Goal: Information Seeking & Learning: Learn about a topic

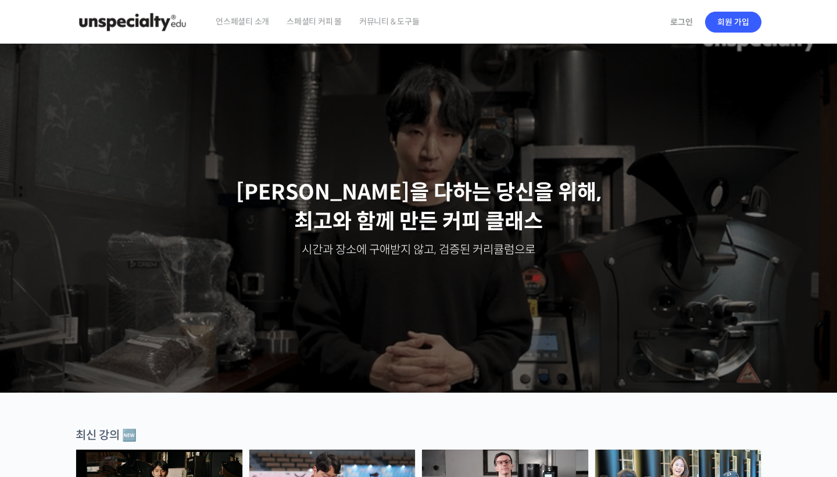
click at [248, 26] on span "언스페셜티 소개" at bounding box center [242, 21] width 53 height 44
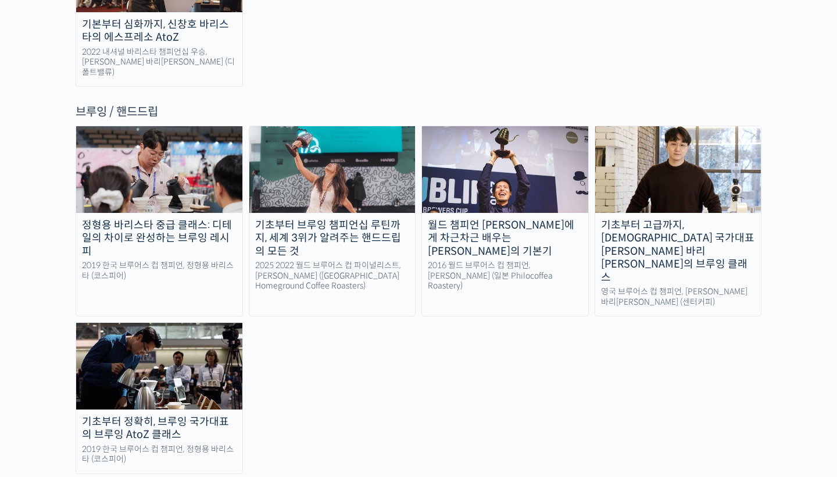
scroll to position [1928, 0]
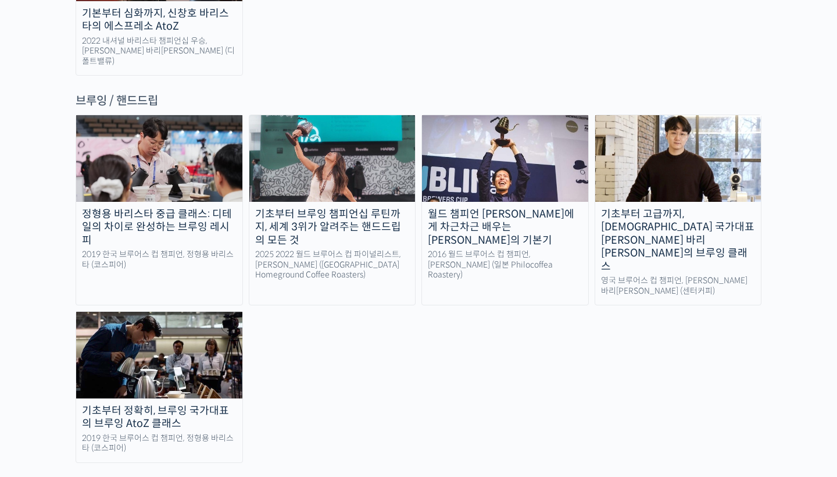
click at [153, 177] on div "정형용 바리스타 중급 클래스: 디테일의 차이로 완성하는 브루잉 레시피 2019 한국 브루어스 컵 챔피언, 정형용 바리스타 (코스피어) 기초부터…" at bounding box center [419, 288] width 686 height 348
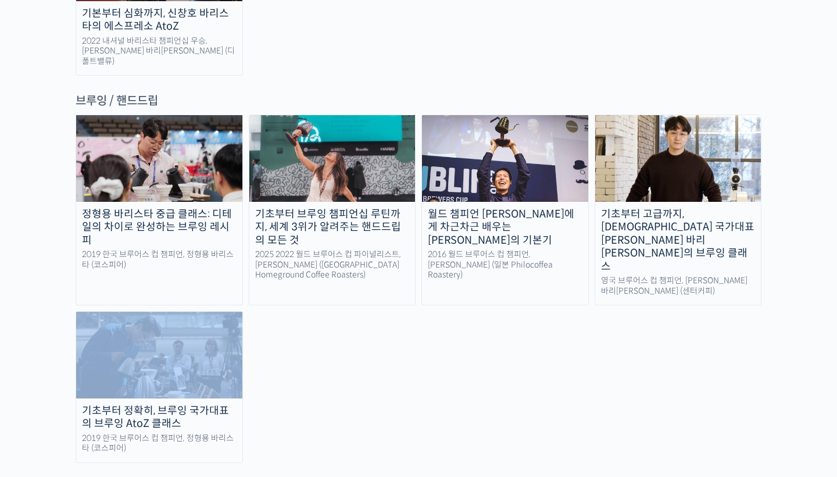
click at [153, 177] on div "정형용 바리스타 중급 클래스: 디테일의 차이로 완성하는 브루잉 레시피 2019 한국 브루어스 컵 챔피언, 정형용 바리스타 (코스피어) 기초부터…" at bounding box center [419, 288] width 686 height 348
click at [153, 311] on img at bounding box center [159, 354] width 166 height 86
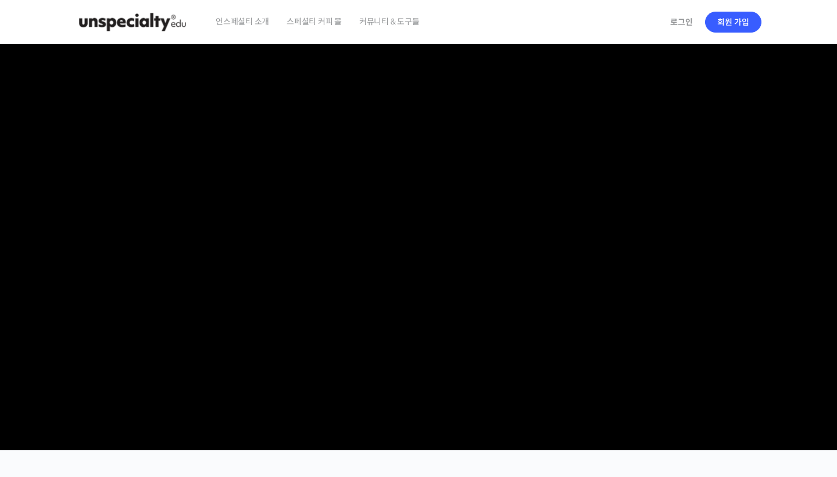
click at [130, 37] on img at bounding box center [133, 22] width 114 height 35
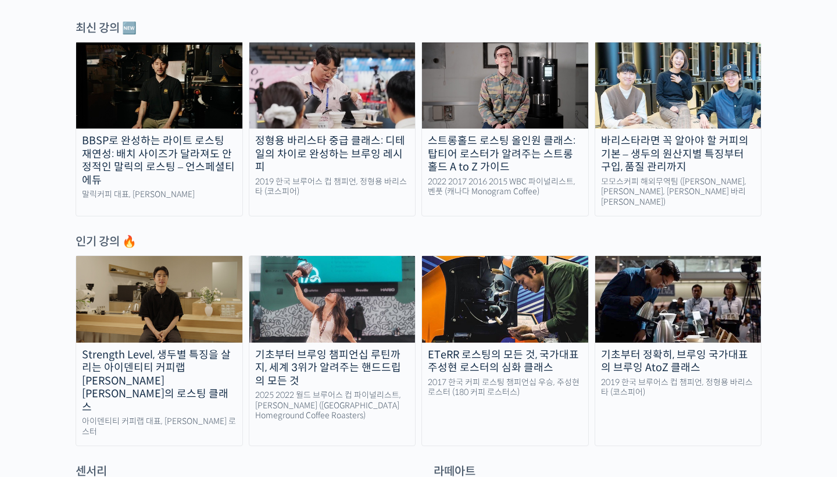
scroll to position [830, 0]
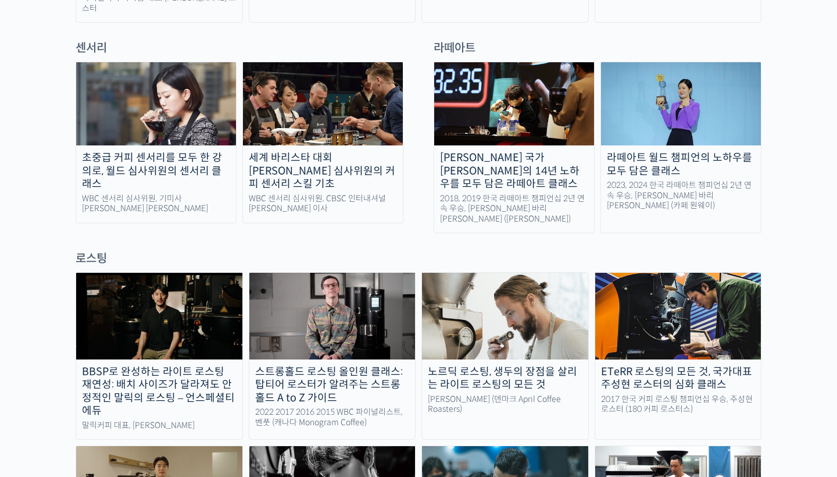
click at [657, 80] on img at bounding box center [681, 103] width 160 height 83
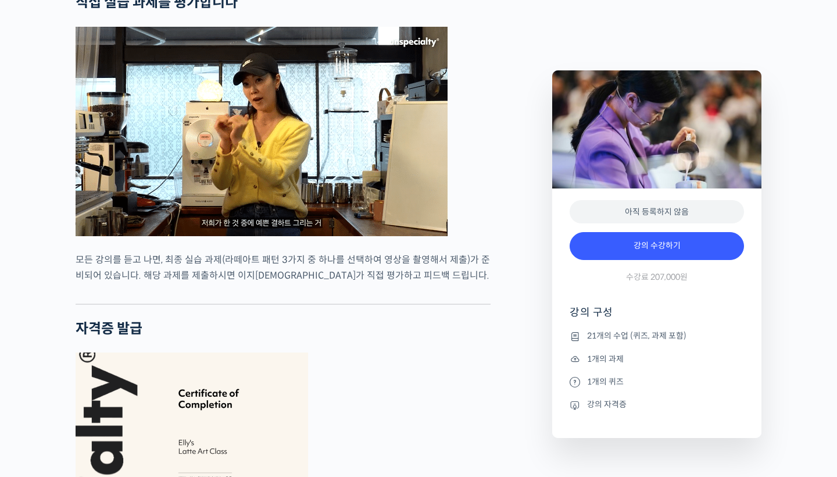
scroll to position [3793, 0]
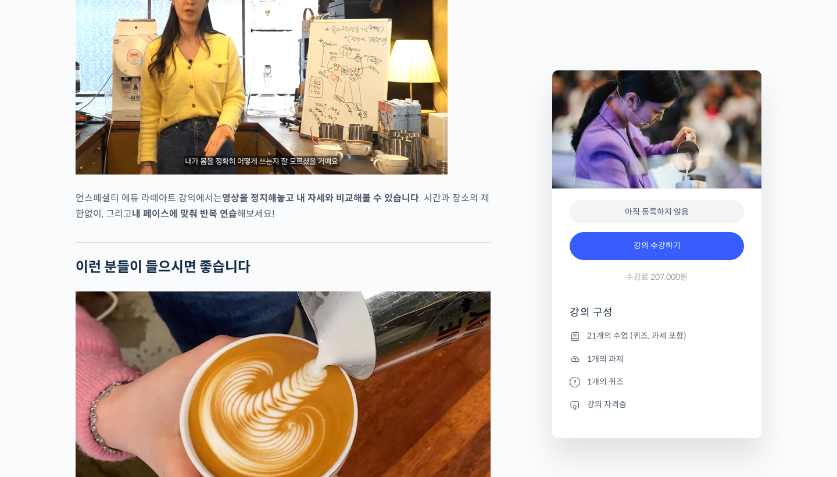
click at [237, 275] on strong "이런 분들이 들으시면 좋습니다" at bounding box center [163, 266] width 175 height 17
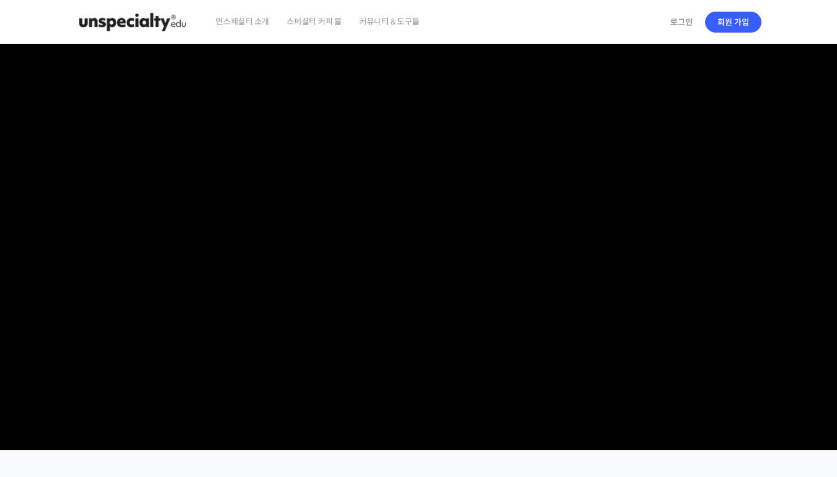
scroll to position [0, 0]
click at [116, 44] on video at bounding box center [419, 244] width 686 height 401
click at [120, 28] on img at bounding box center [133, 22] width 114 height 35
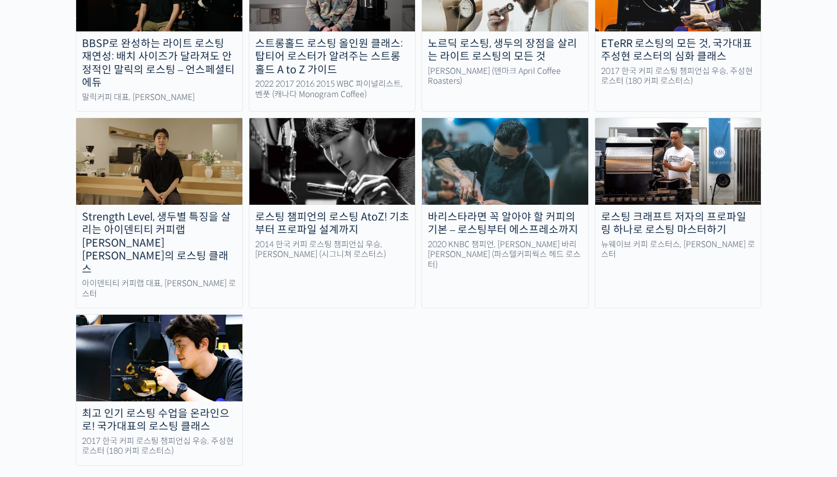
scroll to position [1439, 0]
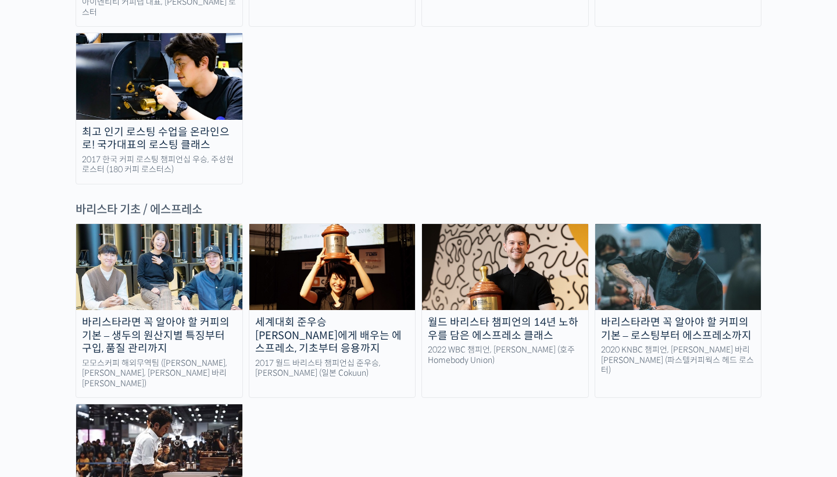
click at [329, 358] on div "2017 월드 바리스타 챔피언십 준우승, 미키 스즈키 (일본 Cokuun)" at bounding box center [332, 368] width 166 height 20
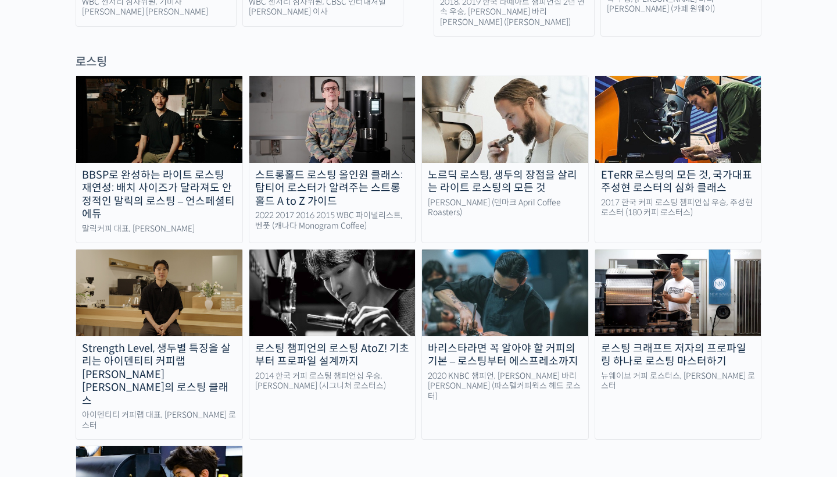
scroll to position [1011, 0]
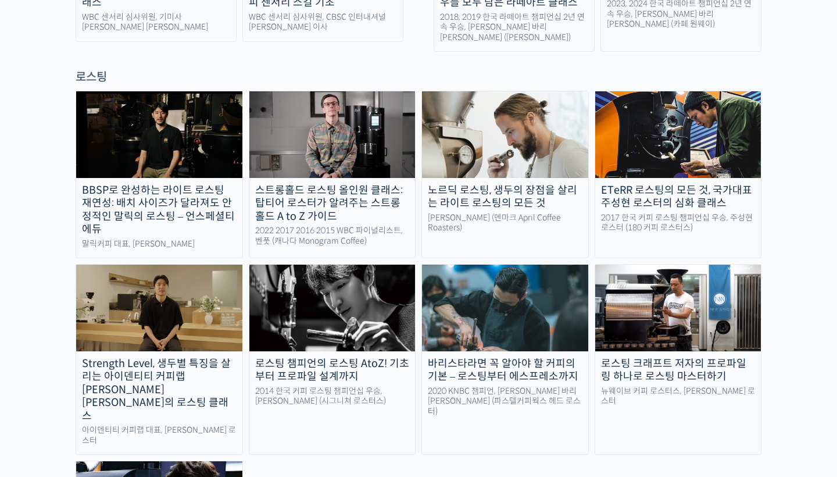
click at [162, 292] on img at bounding box center [159, 307] width 166 height 86
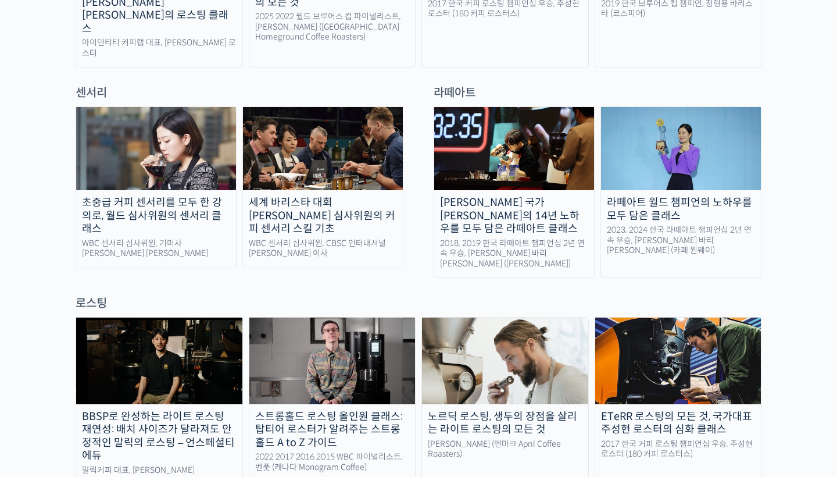
scroll to position [674, 0]
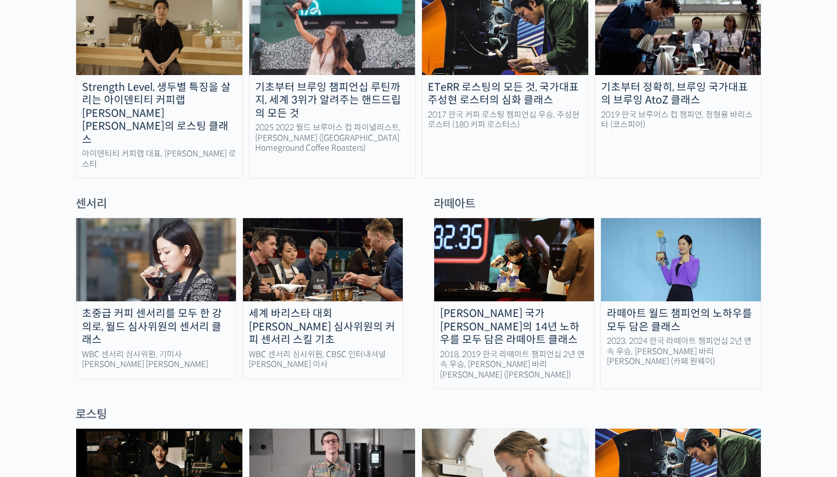
click at [174, 307] on div "초중급 커피 센서리를 모두 한 강의로, 월드 심사위원의 센서리 클래스" at bounding box center [156, 327] width 160 height 40
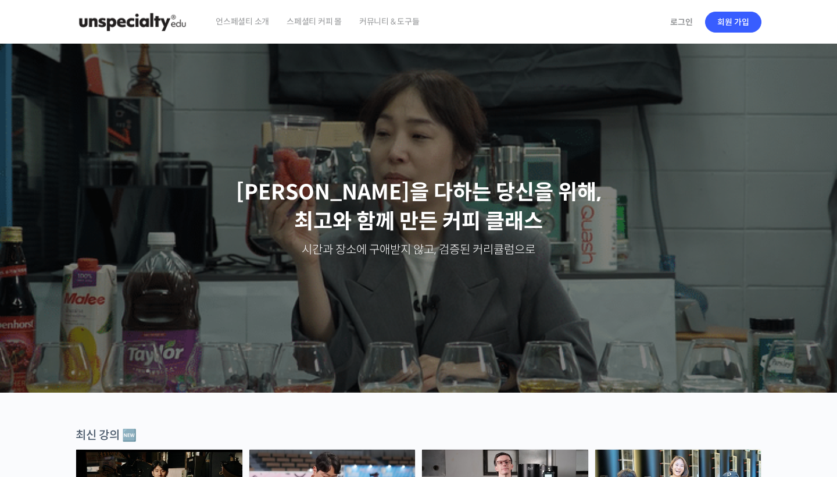
scroll to position [0, 0]
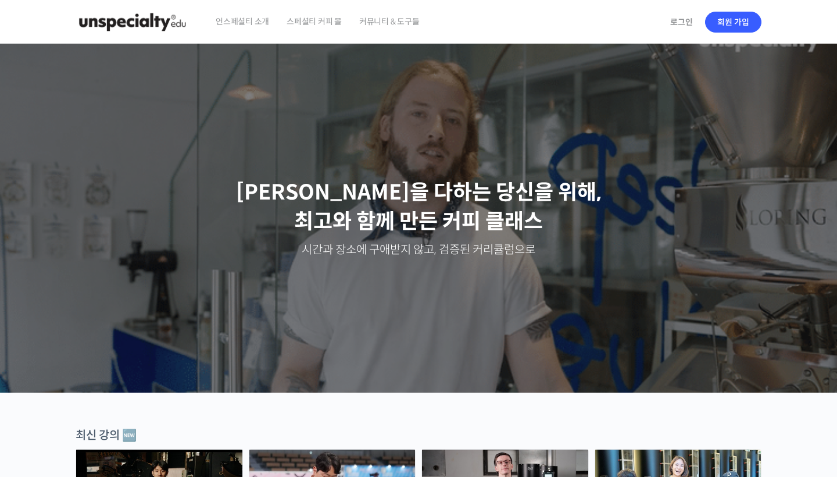
click at [410, 29] on span "커뮤니티 & 도구들" at bounding box center [389, 21] width 60 height 44
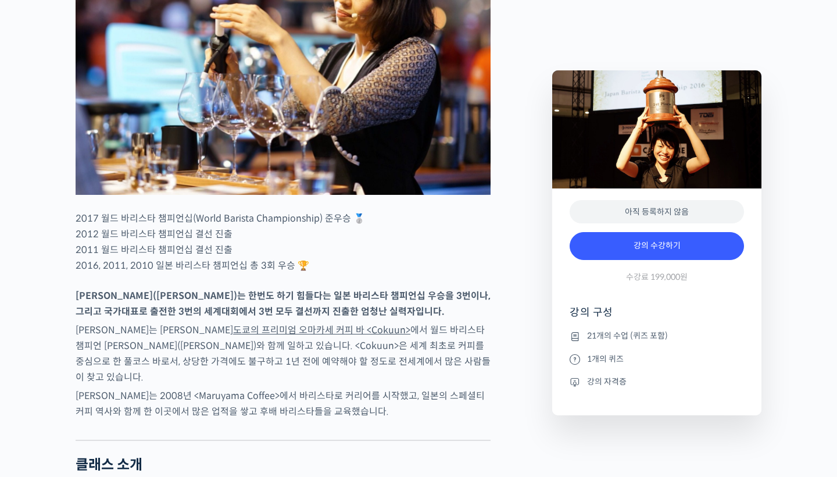
scroll to position [46, 0]
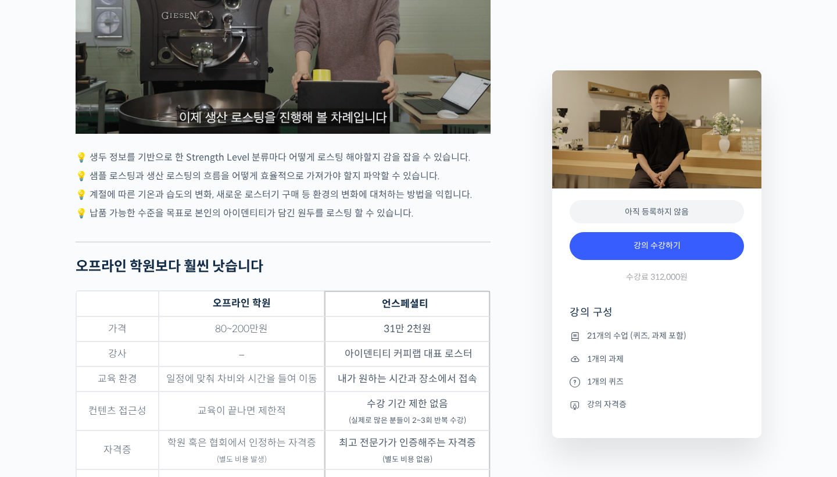
scroll to position [3587, 0]
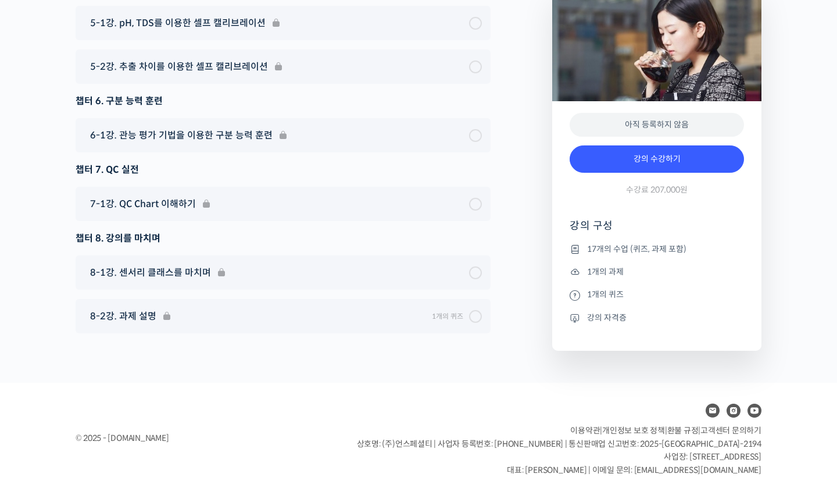
scroll to position [8127, 0]
